Goal: Task Accomplishment & Management: Use online tool/utility

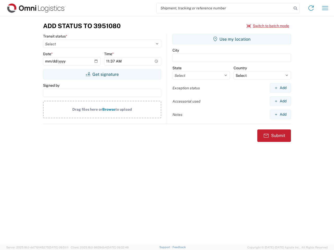
click at [224, 8] on input "search" at bounding box center [223, 8] width 135 height 10
click at [295, 8] on icon at bounding box center [294, 8] width 7 height 7
click at [311, 8] on icon at bounding box center [311, 8] width 8 height 8
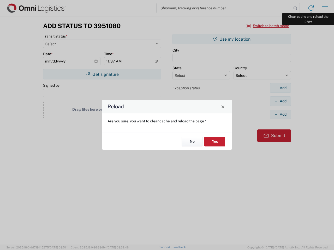
click at [325, 8] on div "Reload Are you sure, you want to clear cache and reload the page? No Yes" at bounding box center [167, 125] width 334 height 250
click at [268, 26] on div "Reload Are you sure, you want to clear cache and reload the page? No Yes" at bounding box center [167, 125] width 334 height 250
click at [102, 74] on div "Reload Are you sure, you want to clear cache and reload the page? No Yes" at bounding box center [167, 125] width 334 height 250
click at [231, 39] on div "Reload Are you sure, you want to clear cache and reload the page? No Yes" at bounding box center [167, 125] width 334 height 250
click at [280, 88] on div "Reload Are you sure, you want to clear cache and reload the page? No Yes" at bounding box center [167, 125] width 334 height 250
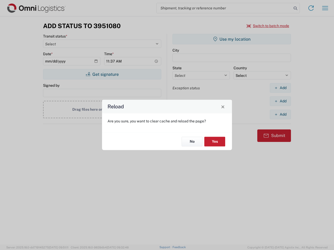
click at [280, 101] on div "Reload Are you sure, you want to clear cache and reload the page? No Yes" at bounding box center [167, 125] width 334 height 250
click at [280, 114] on div "Reload Are you sure, you want to clear cache and reload the page? No Yes" at bounding box center [167, 125] width 334 height 250
